Goal: Navigation & Orientation: Find specific page/section

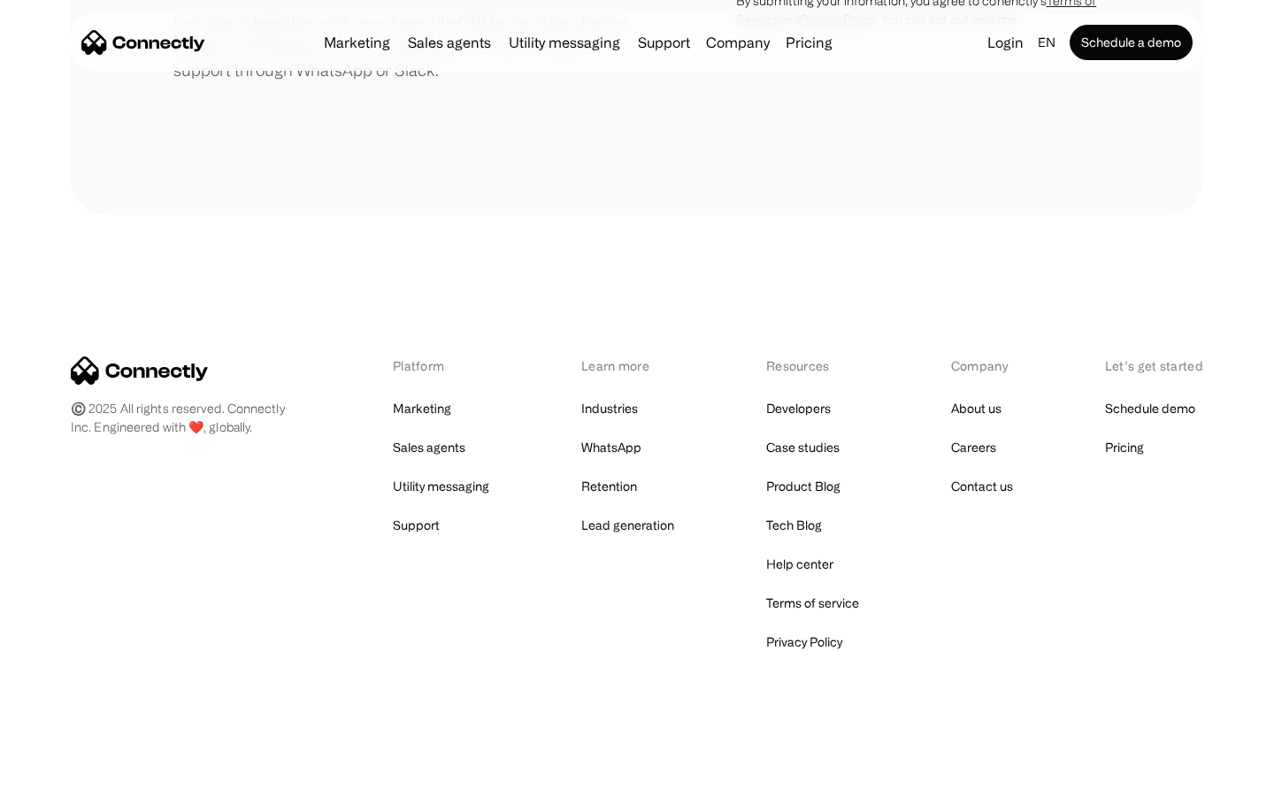
scroll to position [822, 0]
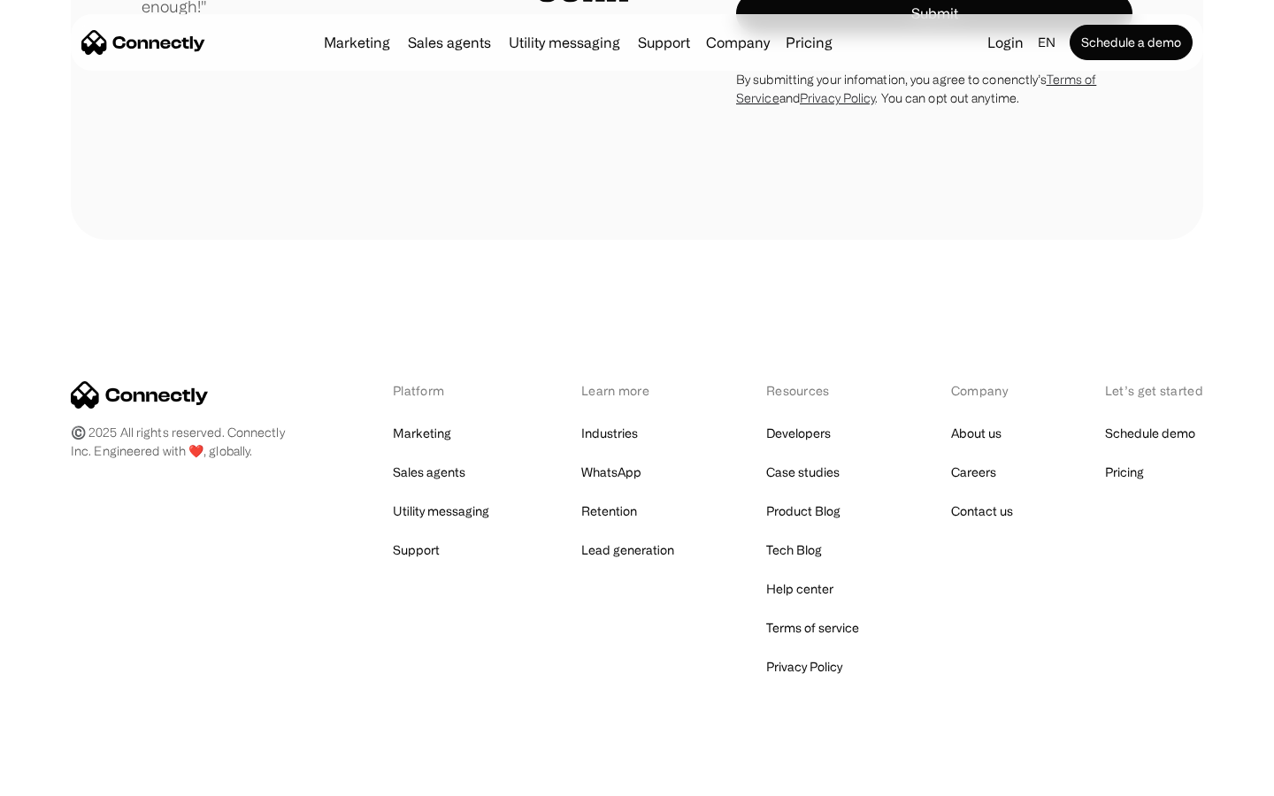
scroll to position [5013, 0]
